Goal: Use online tool/utility: Utilize a website feature to perform a specific function

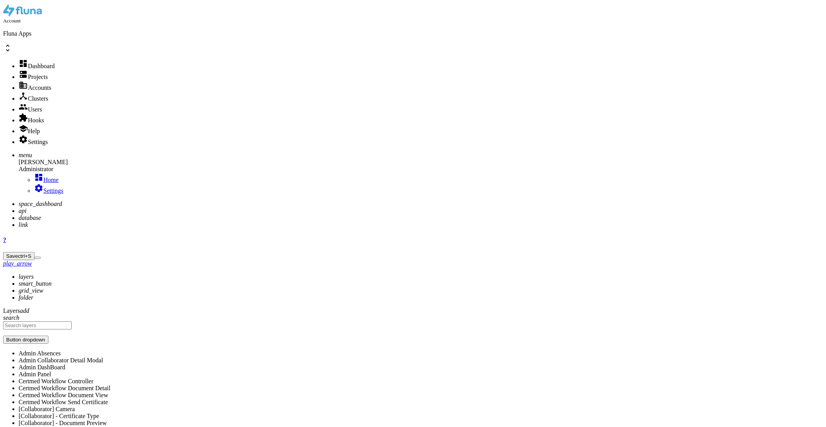
click at [19, 208] on icon "api" at bounding box center [23, 211] width 8 height 7
type input "n"
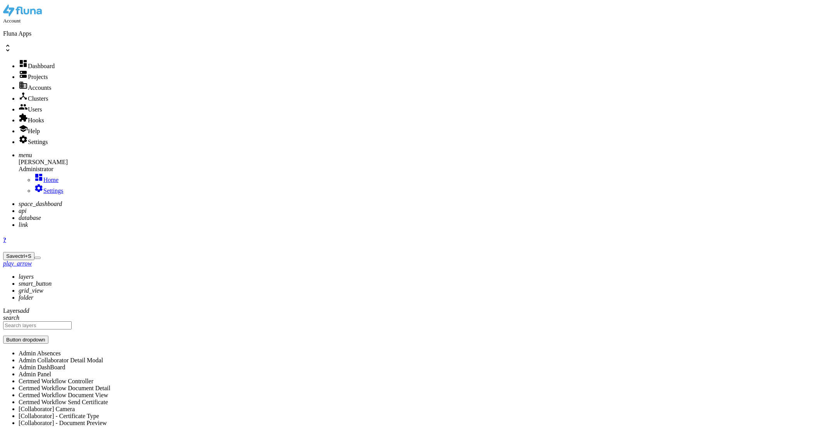
click at [19, 208] on icon "api" at bounding box center [23, 211] width 8 height 7
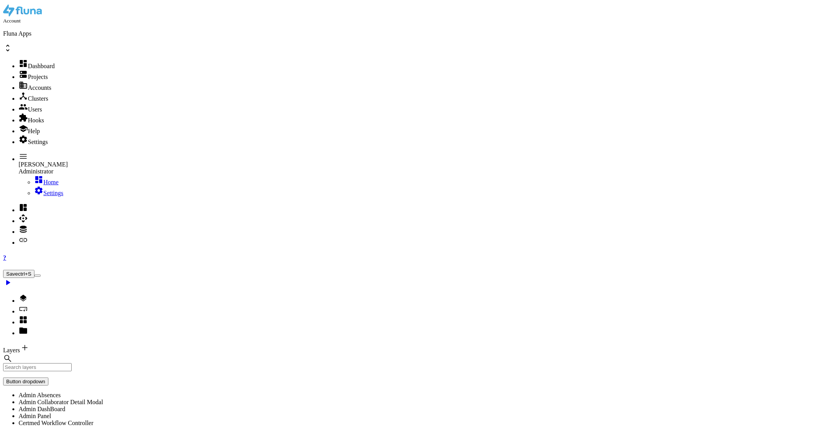
type input "s"
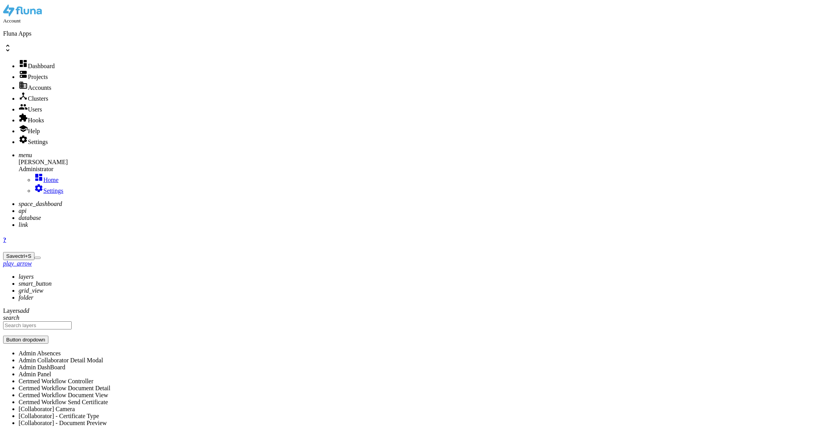
click at [19, 208] on icon "api" at bounding box center [23, 211] width 8 height 7
type input "n"
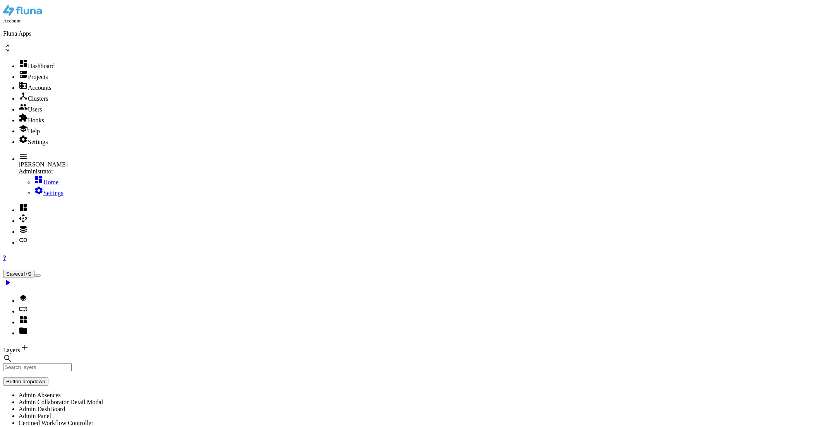
type input "smtp"
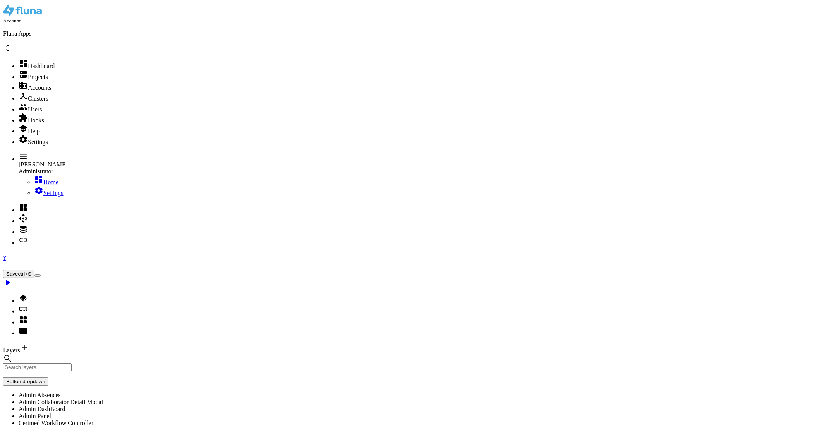
drag, startPoint x: 686, startPoint y: 223, endPoint x: 447, endPoint y: 259, distance: 241.2
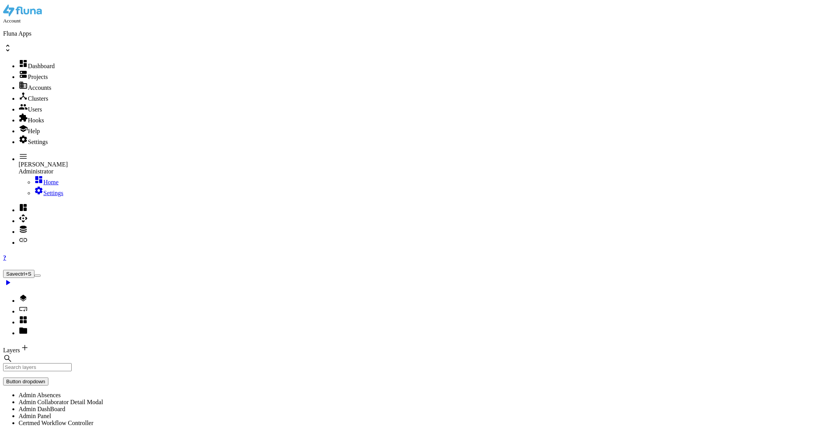
type textarea "{"
paste textarea "}"
drag, startPoint x: 496, startPoint y: 180, endPoint x: 741, endPoint y: 214, distance: 247.5
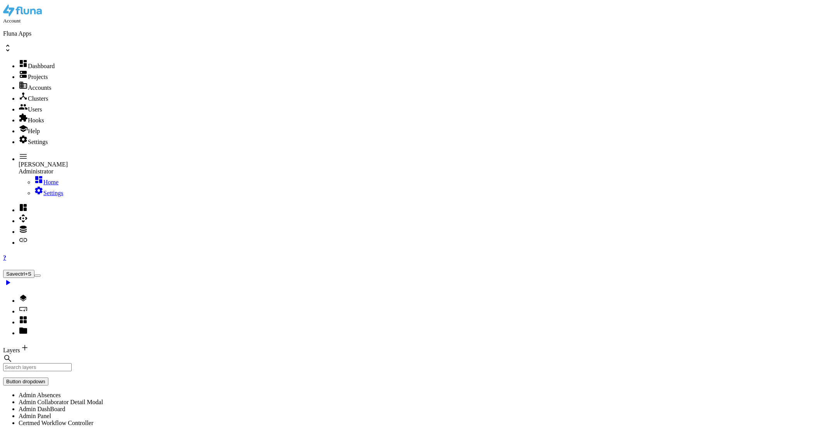
drag, startPoint x: 501, startPoint y: 188, endPoint x: 663, endPoint y: 224, distance: 166.2
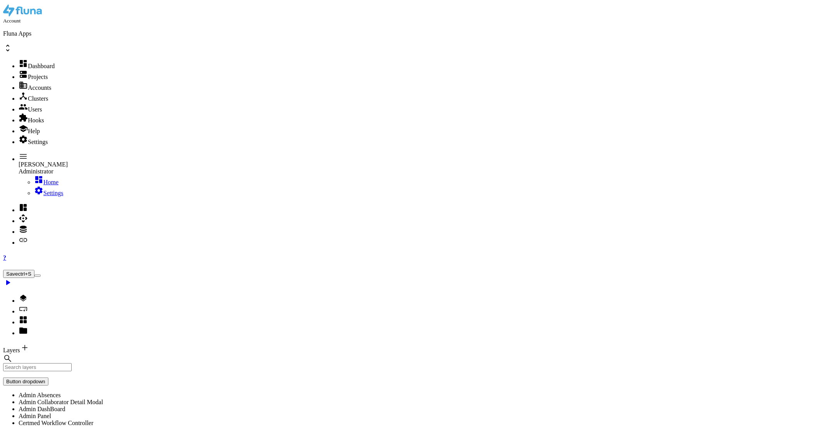
type textarea ""subject": "Teste Email Chouest","
paste textarea "meac frhf igfi xomj""
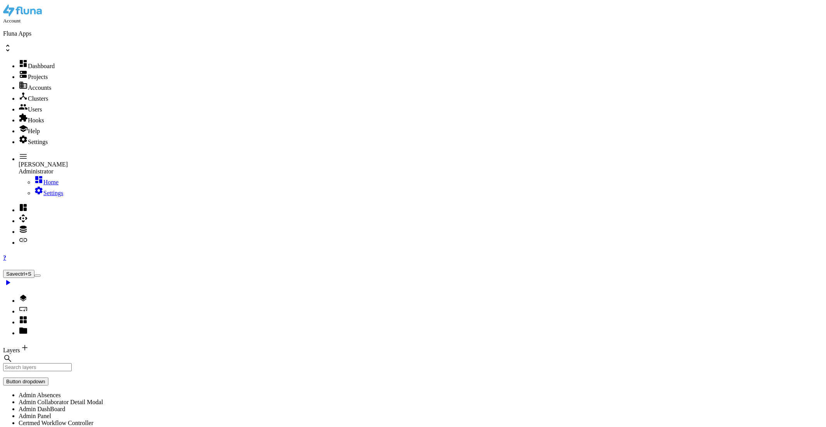
type textarea ""password": "meac frhf igfi xomj","
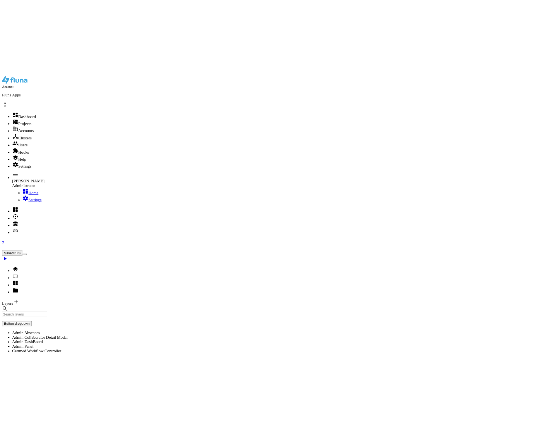
scroll to position [0, 3]
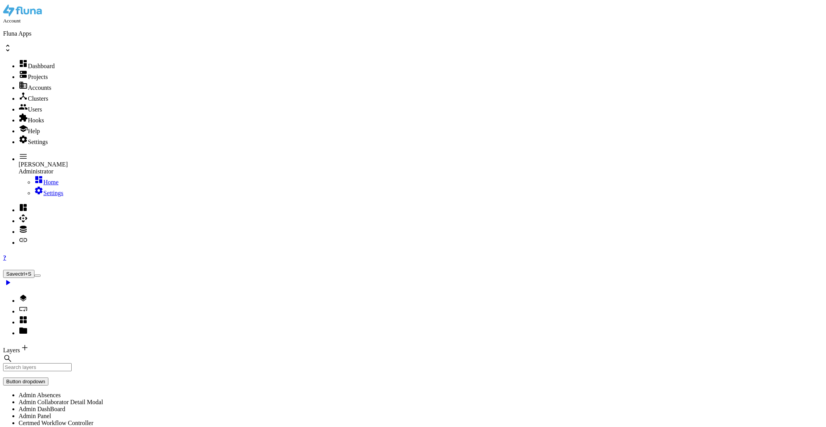
drag, startPoint x: 501, startPoint y: 187, endPoint x: 572, endPoint y: 188, distance: 71.2
paste textarea "frederico.aguiar@fluna.io"
type textarea ""username": "frederico.aguiar@fluna.io""
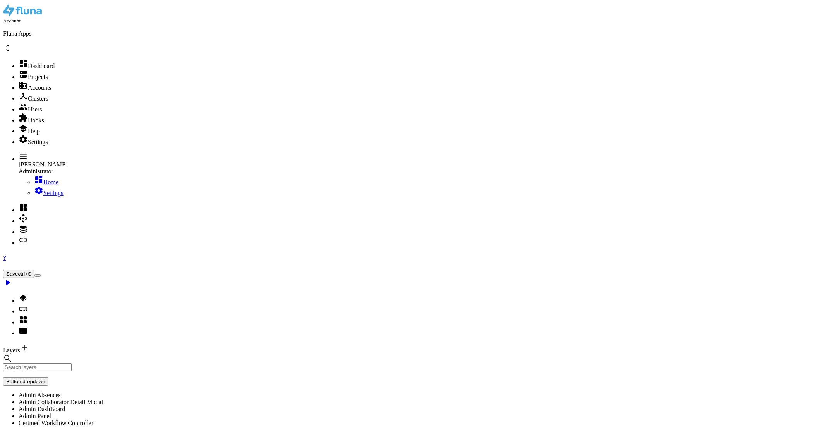
click at [34, 270] on button "Save ctrl+S" at bounding box center [18, 274] width 31 height 8
drag, startPoint x: 725, startPoint y: 221, endPoint x: 604, endPoint y: 236, distance: 121.7
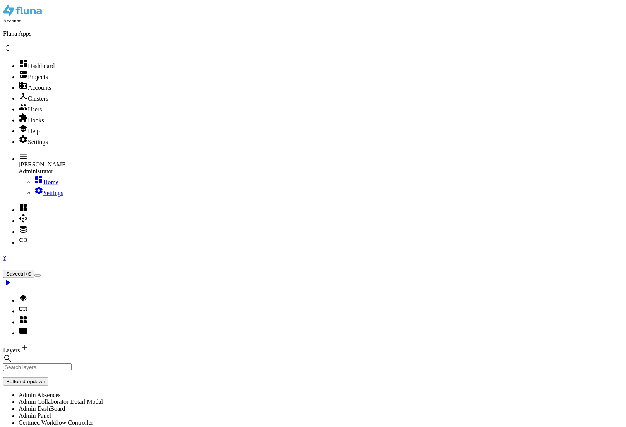
select select
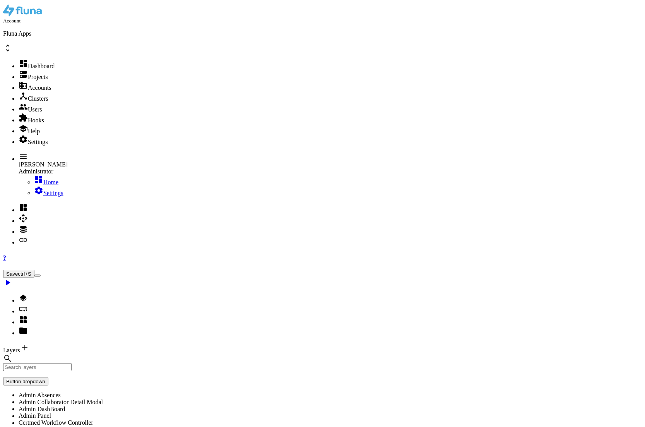
drag, startPoint x: 506, startPoint y: 223, endPoint x: 413, endPoint y: 227, distance: 93.0
click at [34, 270] on button "Save ctrl+S" at bounding box center [18, 274] width 31 height 8
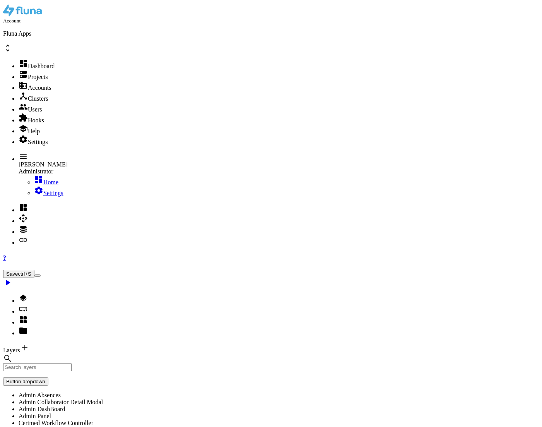
select select
